Goal: Transaction & Acquisition: Purchase product/service

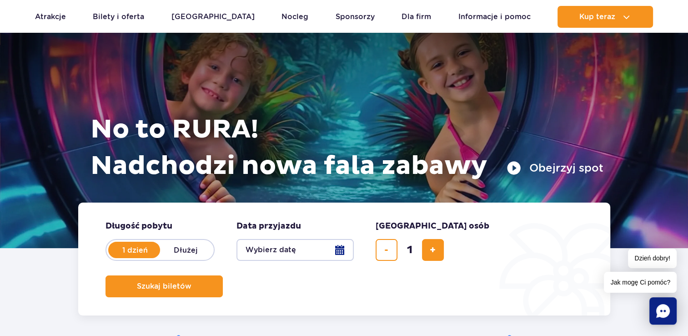
scroll to position [91, 0]
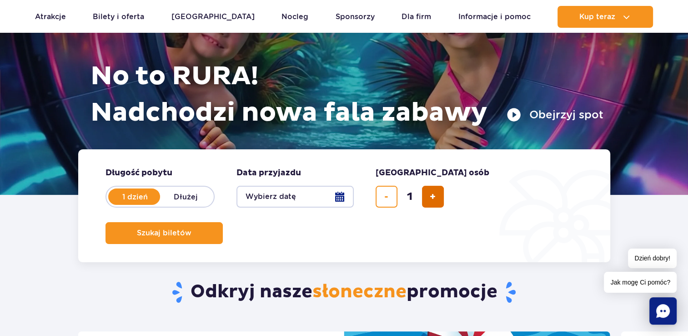
click at [426, 198] on button "dodaj bilet" at bounding box center [433, 197] width 22 height 22
type input "3"
click at [338, 196] on button "Wybierz datę" at bounding box center [295, 197] width 117 height 22
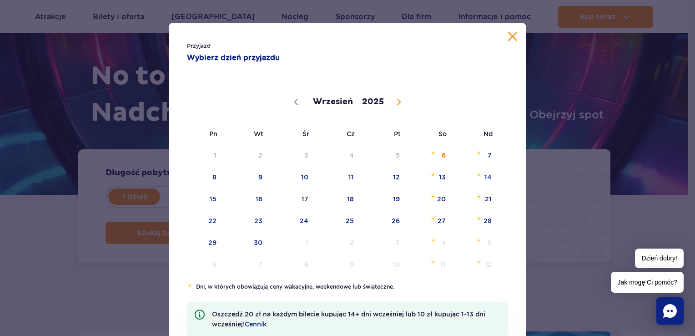
click at [397, 101] on icon at bounding box center [399, 102] width 6 height 6
select select "10"
click at [204, 197] on span "10" at bounding box center [201, 198] width 46 height 21
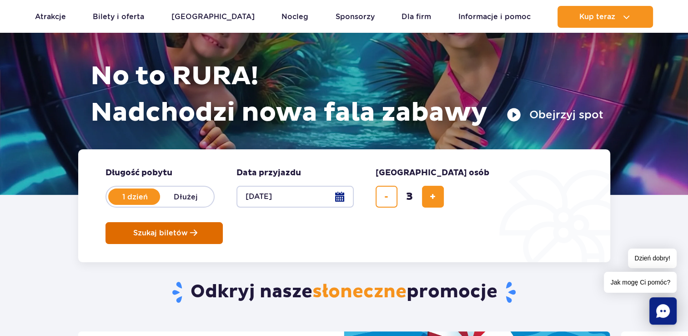
click at [223, 222] on button "Szukaj biletów" at bounding box center [164, 233] width 117 height 22
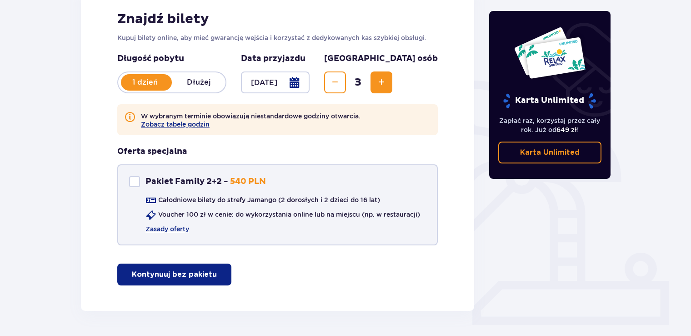
scroll to position [175, 0]
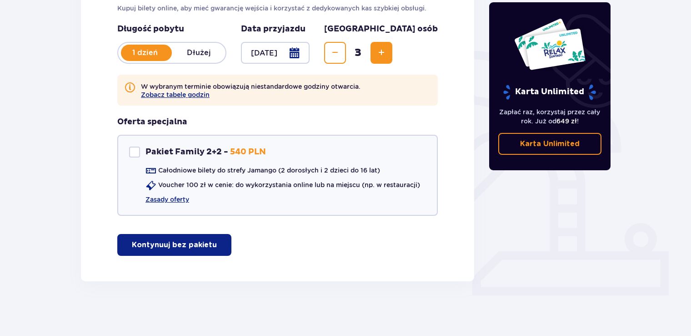
click at [160, 241] on p "Kontynuuj bez pakietu" at bounding box center [174, 245] width 85 height 10
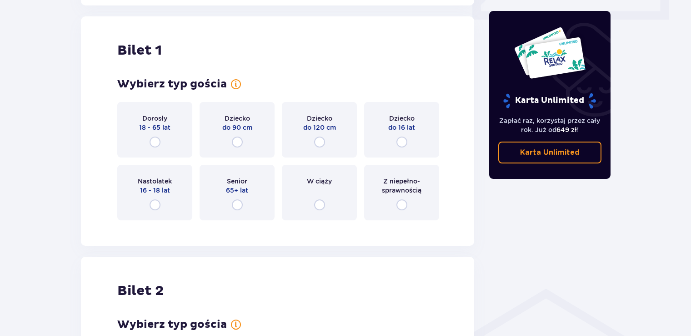
scroll to position [456, 0]
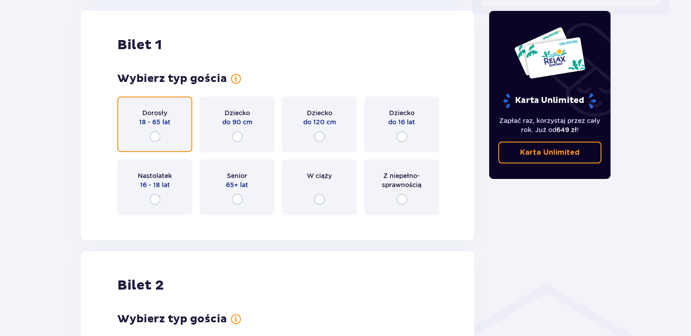
click at [157, 136] on input "radio" at bounding box center [155, 136] width 11 height 11
radio input "true"
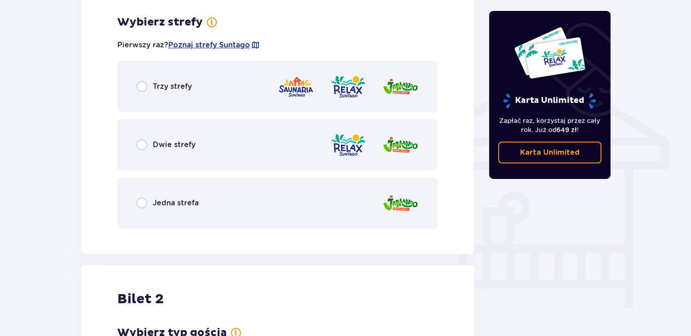
scroll to position [678, 0]
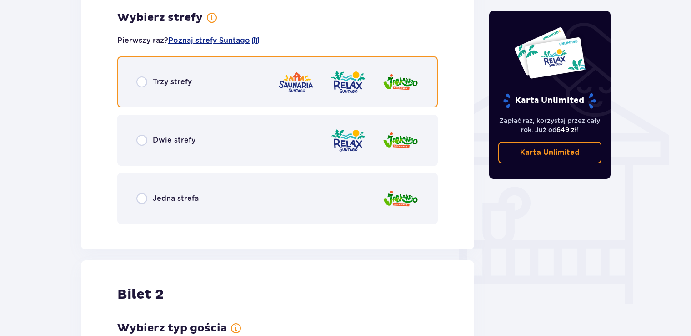
click at [140, 81] on input "radio" at bounding box center [141, 81] width 11 height 11
radio input "true"
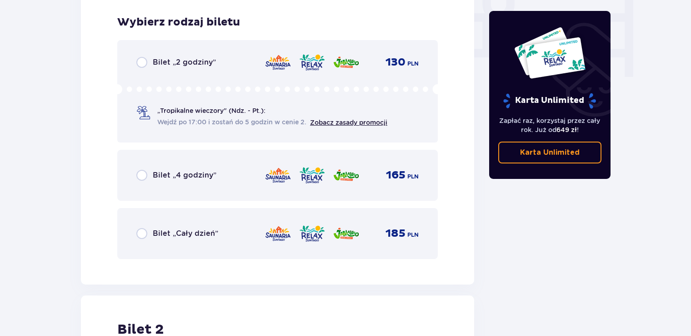
scroll to position [909, 0]
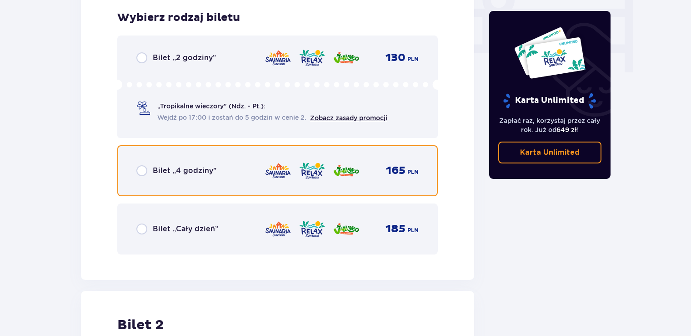
click at [141, 170] on input "radio" at bounding box center [141, 170] width 11 height 11
radio input "true"
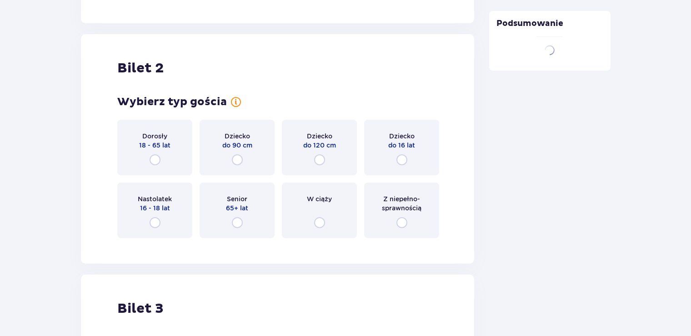
scroll to position [1188, 0]
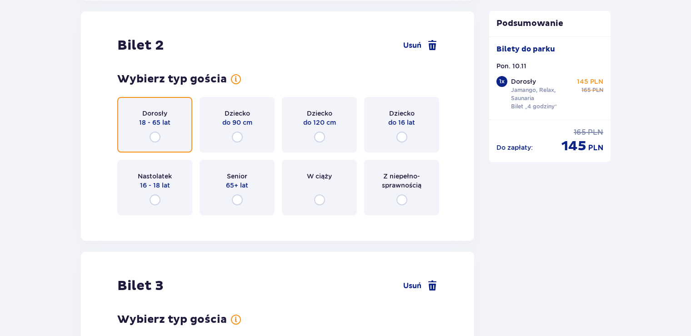
click at [151, 139] on input "radio" at bounding box center [155, 136] width 11 height 11
radio input "true"
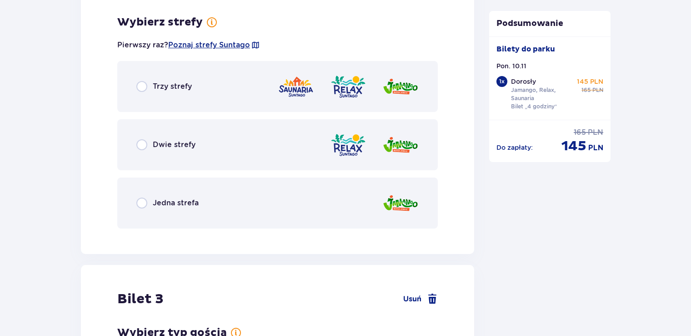
scroll to position [1410, 0]
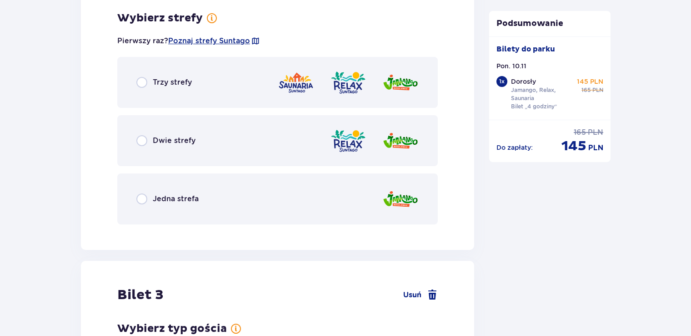
click at [140, 75] on div "Trzy strefy" at bounding box center [277, 82] width 321 height 51
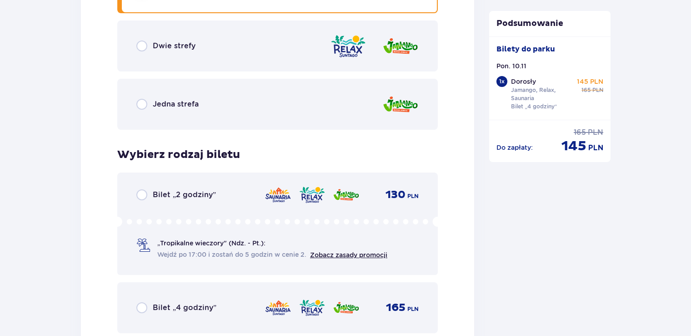
scroll to position [1687, 0]
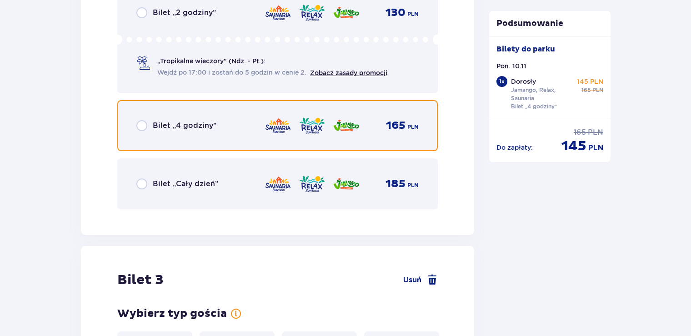
click at [146, 128] on input "radio" at bounding box center [141, 125] width 11 height 11
radio input "true"
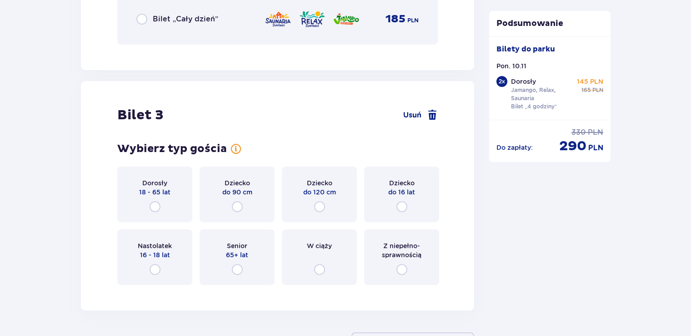
scroll to position [1920, 0]
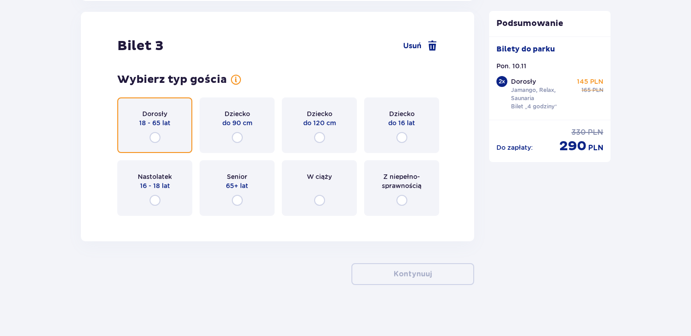
click at [156, 139] on input "radio" at bounding box center [155, 137] width 11 height 11
radio input "true"
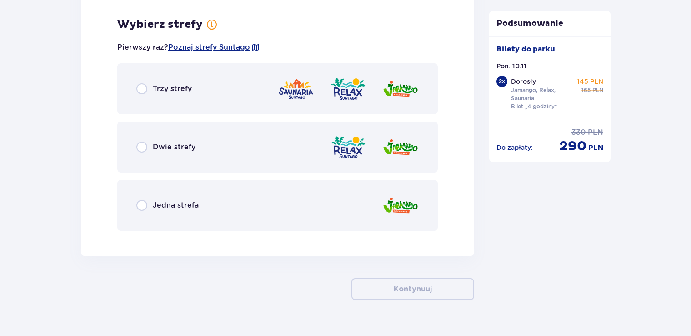
scroll to position [2142, 0]
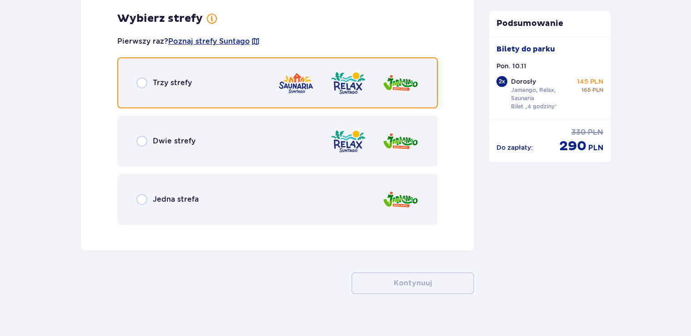
click at [136, 83] on input "radio" at bounding box center [141, 82] width 11 height 11
radio input "true"
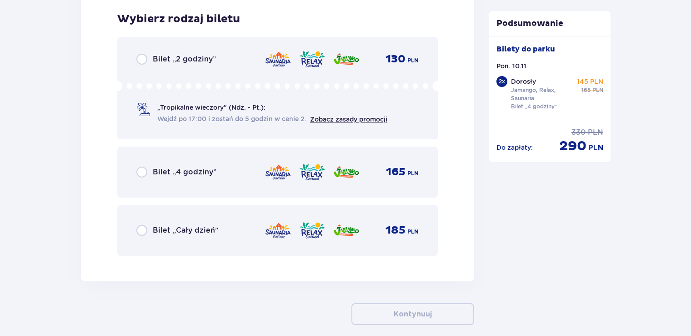
scroll to position [2373, 0]
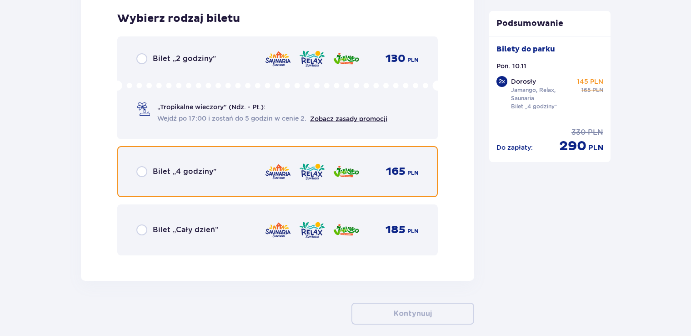
click at [138, 172] on input "radio" at bounding box center [141, 171] width 11 height 11
radio input "true"
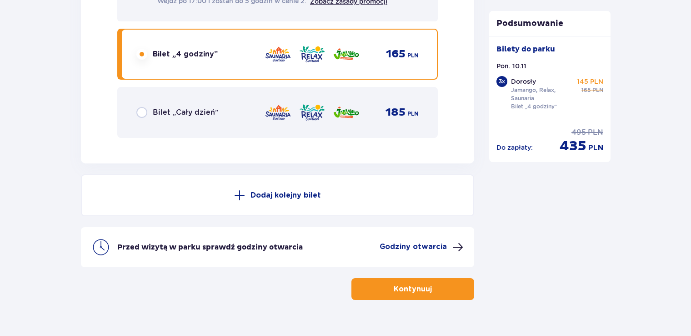
scroll to position [2507, 0]
